Goal: Task Accomplishment & Management: Manage account settings

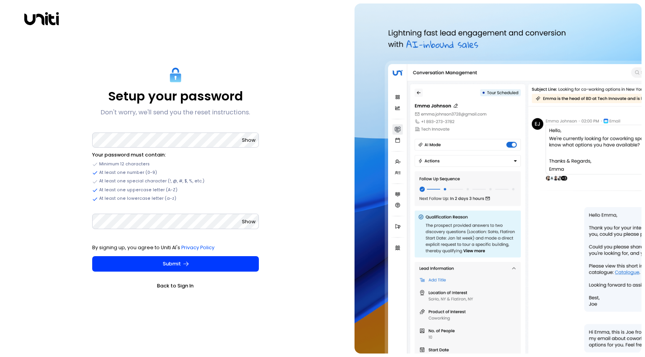
click at [246, 139] on span "Show" at bounding box center [249, 140] width 14 height 7
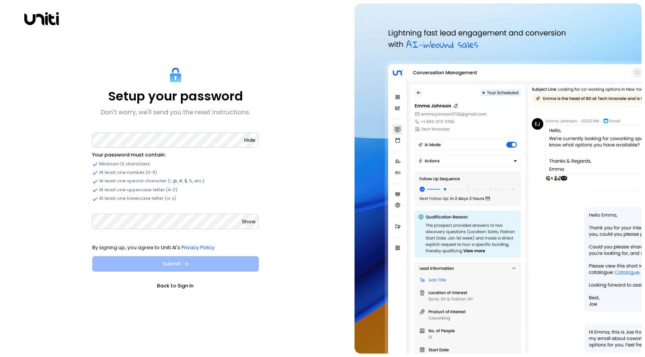
click at [185, 260] on icon "submit" at bounding box center [186, 263] width 7 height 7
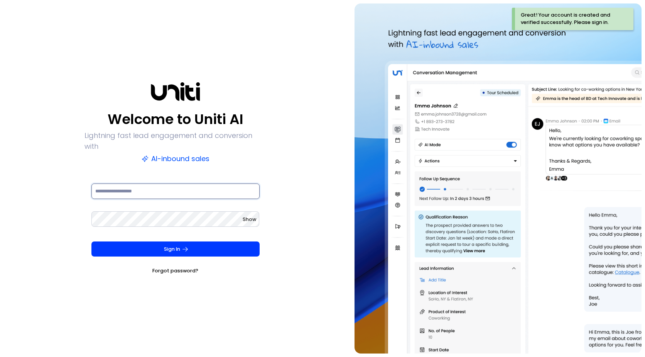
click at [118, 188] on input at bounding box center [175, 190] width 168 height 15
type input "**********"
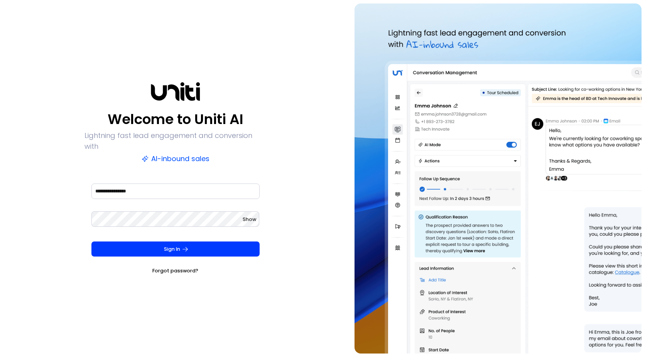
click at [253, 215] on button "Show" at bounding box center [250, 219] width 14 height 8
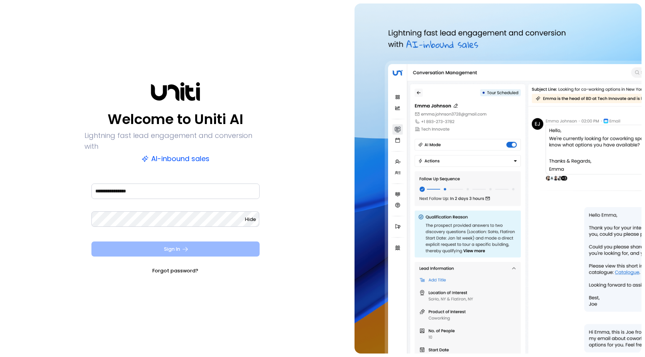
click at [173, 243] on button "Sign In" at bounding box center [175, 248] width 168 height 15
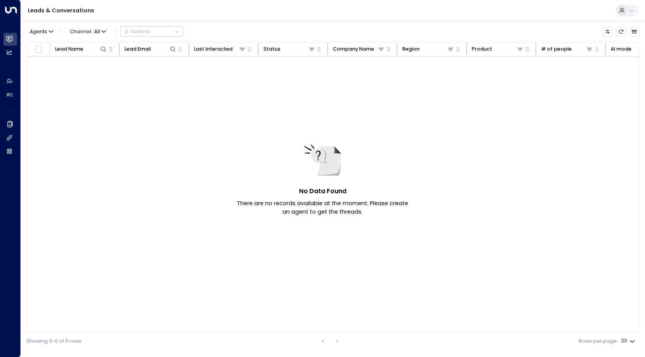
click at [146, 107] on div "No Data Found There are no records available at the moment. Please create an ag…" at bounding box center [525, 185] width 996 height 259
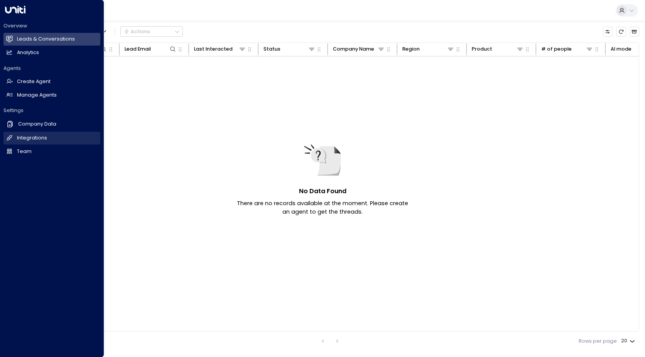
click at [34, 135] on h2 "Integrations" at bounding box center [32, 137] width 30 height 7
